Goal: Transaction & Acquisition: Purchase product/service

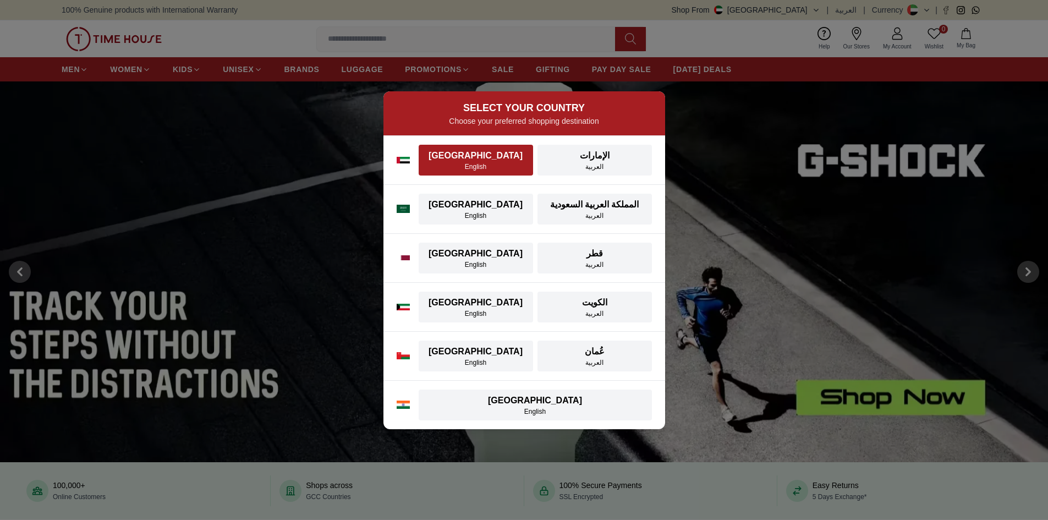
click at [477, 161] on div "[GEOGRAPHIC_DATA]" at bounding box center [475, 155] width 101 height 13
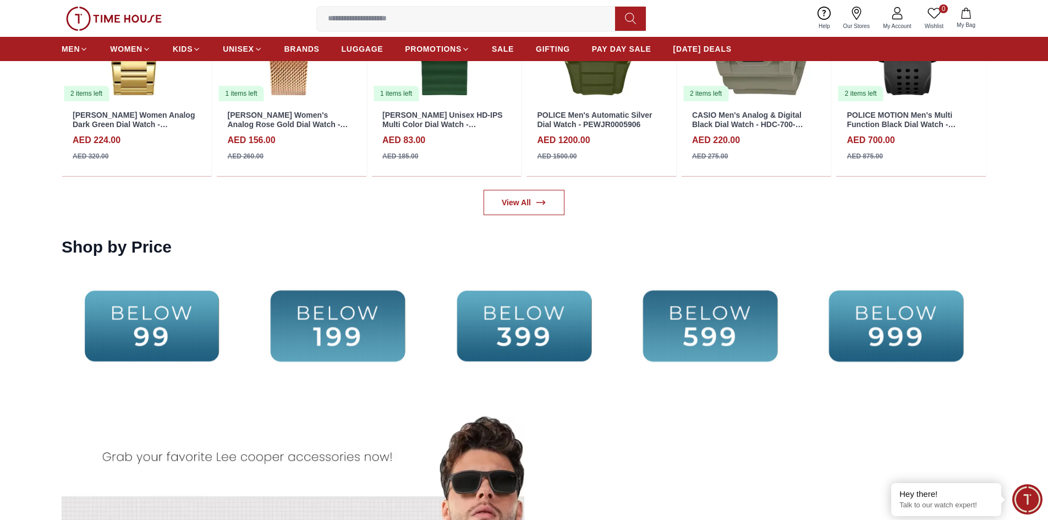
scroll to position [2641, 0]
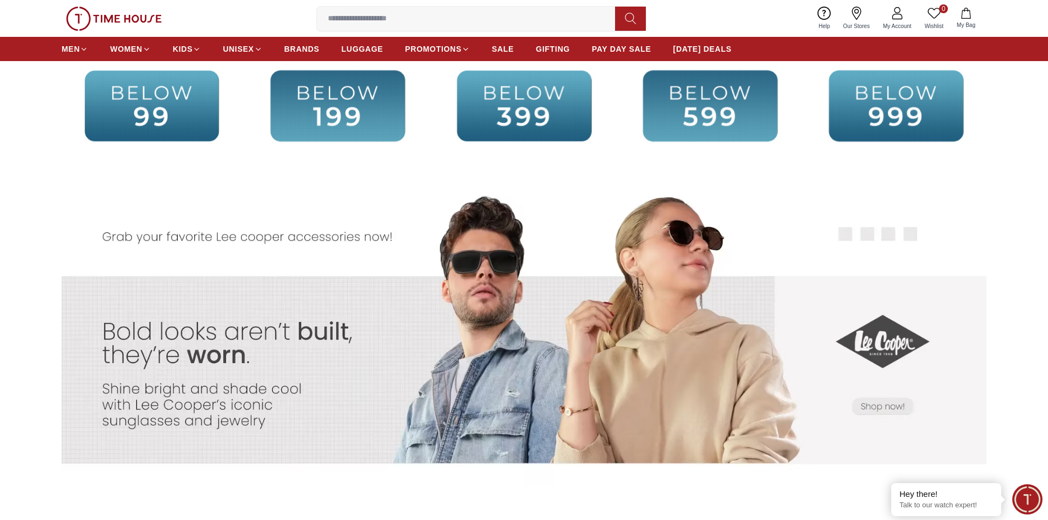
click at [900, 102] on img at bounding box center [896, 106] width 180 height 116
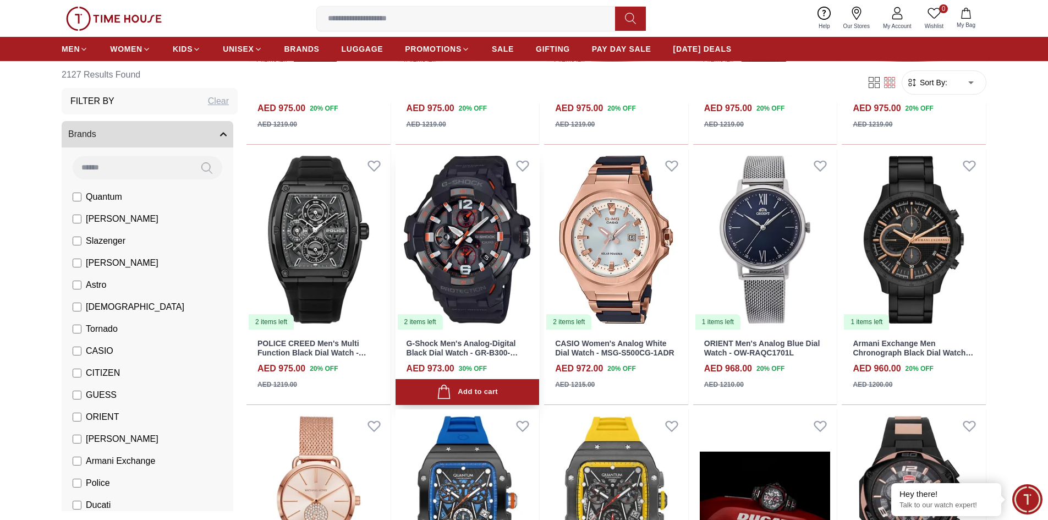
scroll to position [715, 0]
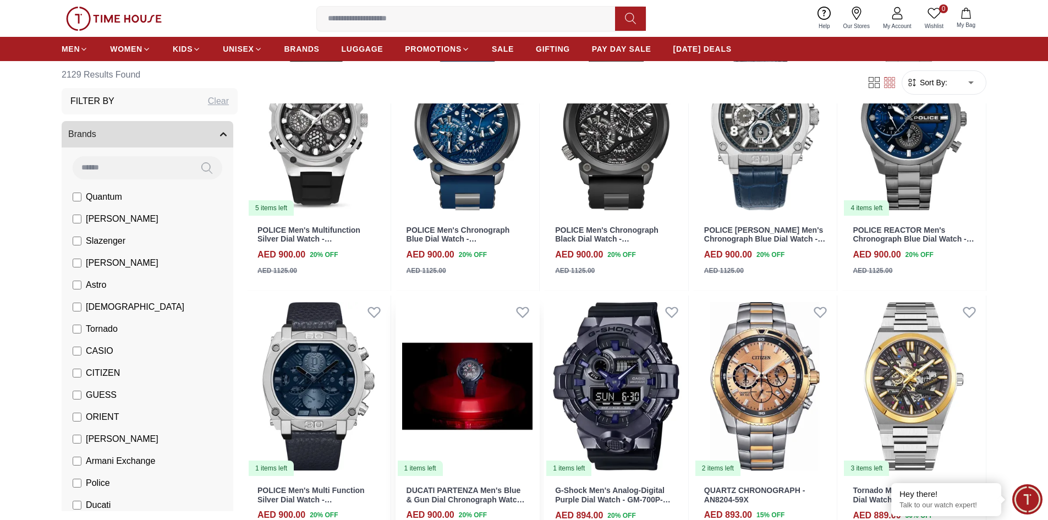
scroll to position [1871, 0]
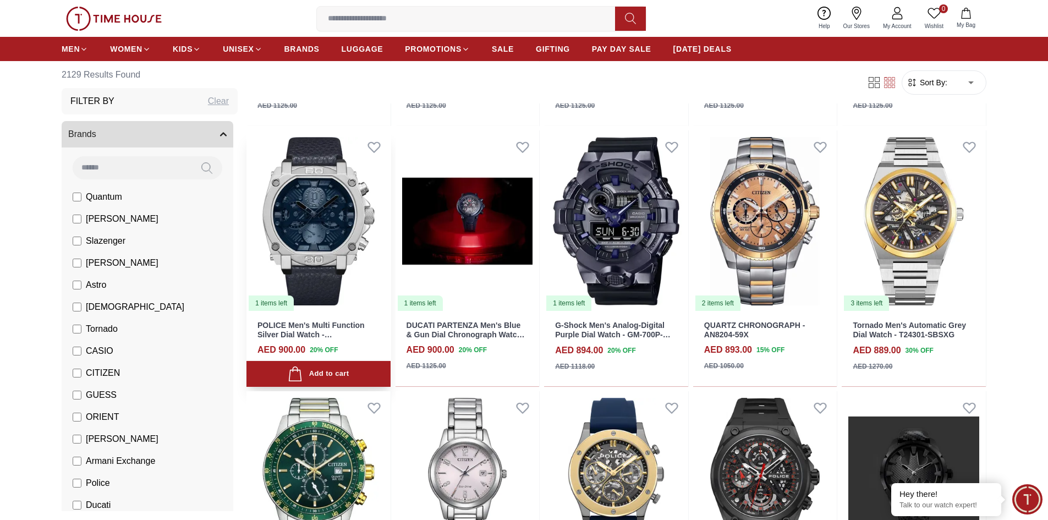
click at [315, 227] on img at bounding box center [318, 221] width 144 height 182
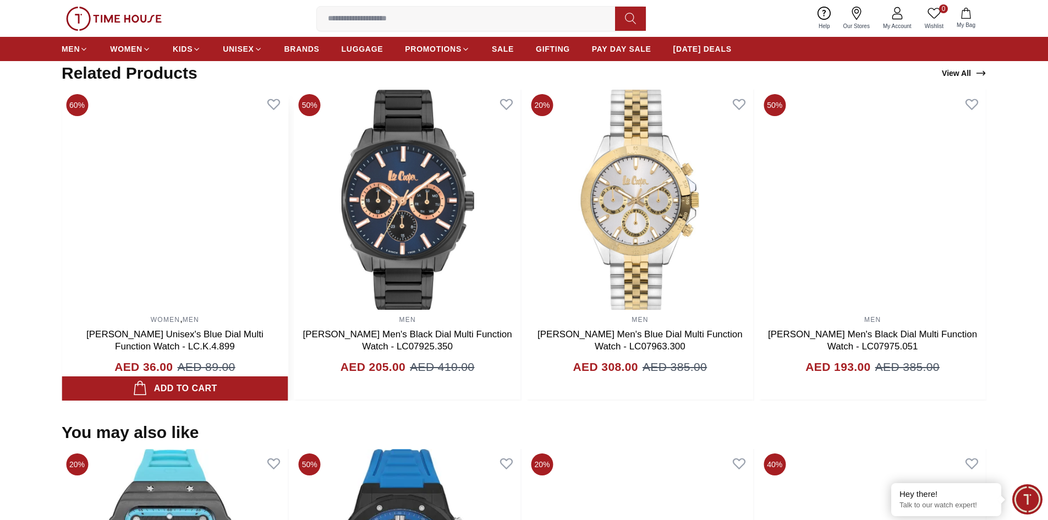
scroll to position [542, 0]
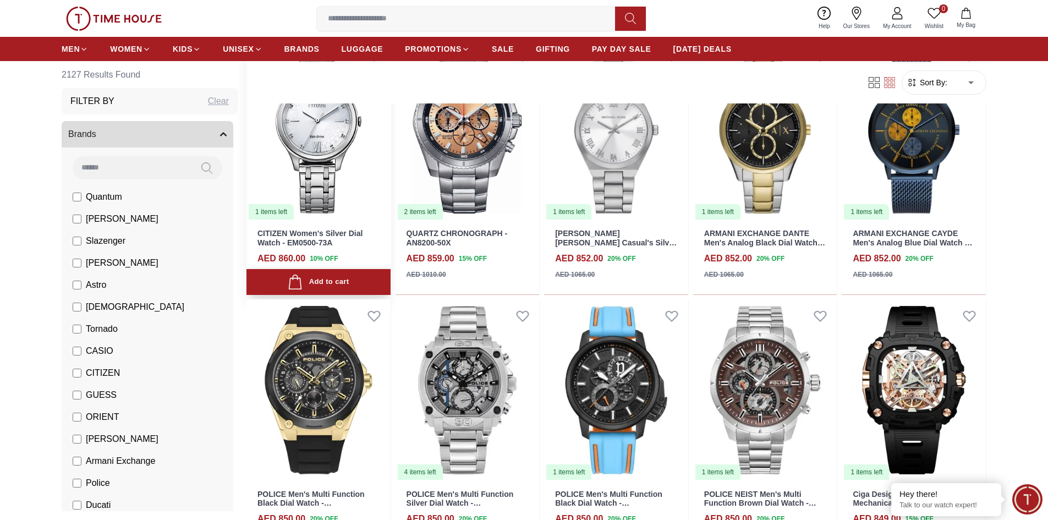
scroll to position [715, 0]
